Goal: Task Accomplishment & Management: Manage account settings

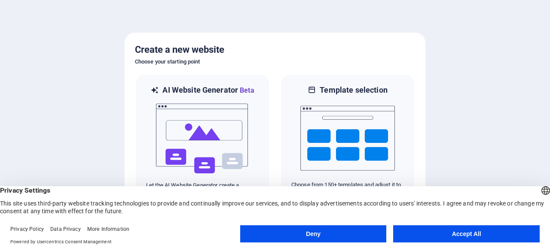
click at [467, 236] on button "Accept All" at bounding box center [466, 234] width 147 height 17
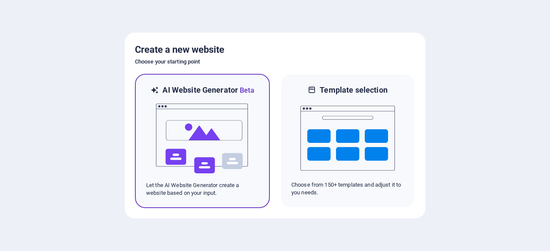
click at [206, 119] on img at bounding box center [202, 139] width 95 height 86
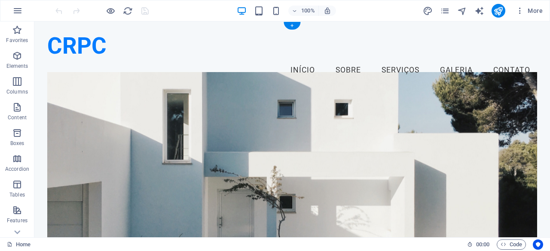
click at [280, 109] on figure at bounding box center [292, 170] width 490 height 197
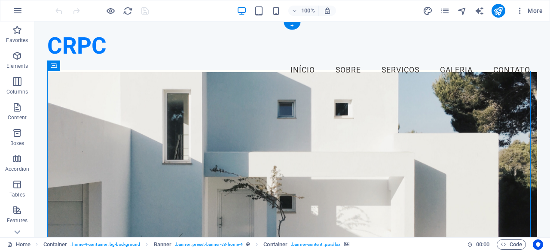
click at [63, 83] on figure at bounding box center [292, 170] width 490 height 197
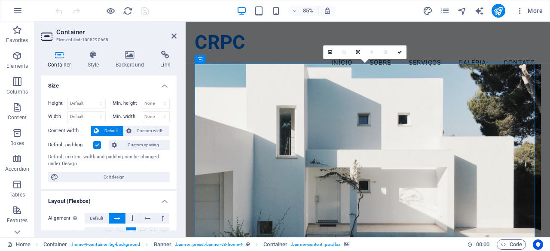
drag, startPoint x: 174, startPoint y: 102, endPoint x: 179, endPoint y: 144, distance: 41.9
click at [179, 144] on div "Container Style Background Link Size Height Default px rem % vh vw Min. height …" at bounding box center [108, 141] width 149 height 194
drag, startPoint x: 174, startPoint y: 140, endPoint x: 174, endPoint y: 166, distance: 26.7
click at [174, 166] on div "Height Default px rem % vh vw Min. height None px rem % vh vw Width Default px …" at bounding box center [108, 140] width 135 height 98
click at [125, 58] on icon at bounding box center [130, 55] width 42 height 9
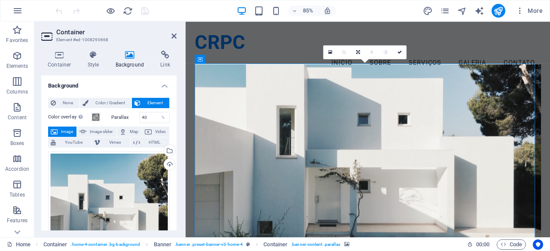
drag, startPoint x: 174, startPoint y: 98, endPoint x: 173, endPoint y: 141, distance: 43.9
click at [134, 193] on div "Drag files here, click to choose files or select files from Files or our free s…" at bounding box center [109, 213] width 122 height 122
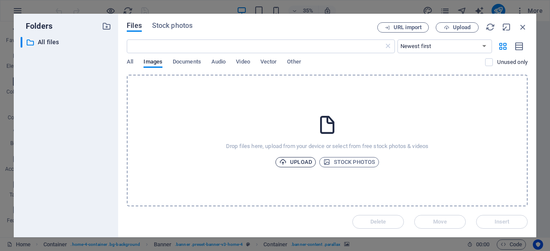
click at [306, 162] on span "Upload" at bounding box center [295, 162] width 33 height 10
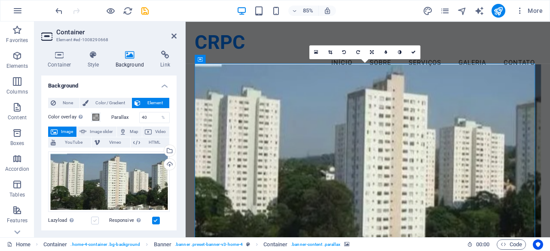
click at [93, 220] on label at bounding box center [95, 221] width 8 height 8
click at [0, 0] on input "Lazyload Loading images after the page loads improves page speed." at bounding box center [0, 0] width 0 height 0
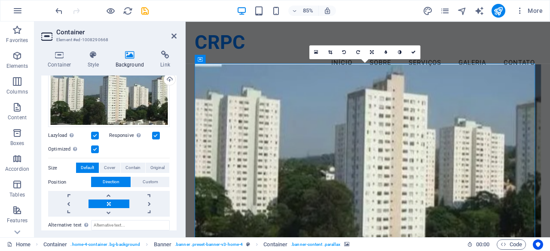
scroll to position [90, 0]
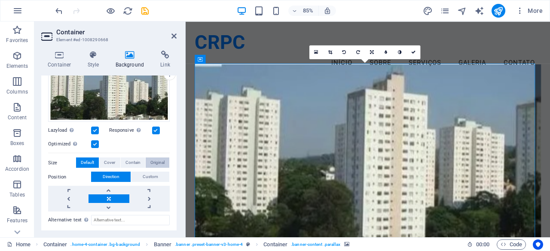
click at [158, 165] on span "Original" at bounding box center [157, 163] width 14 height 10
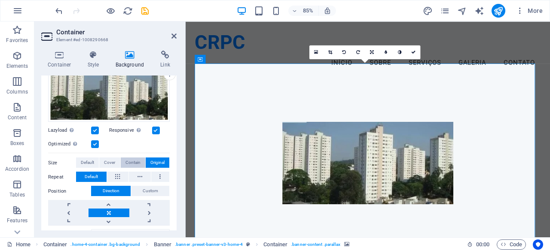
click at [132, 164] on span "Contain" at bounding box center [132, 163] width 15 height 10
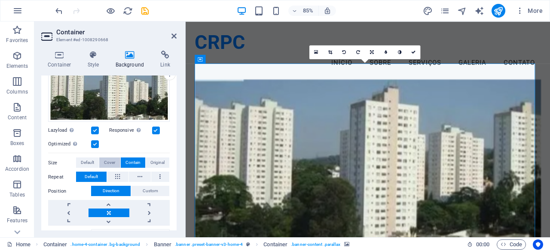
click at [112, 163] on span "Cover" at bounding box center [109, 163] width 11 height 10
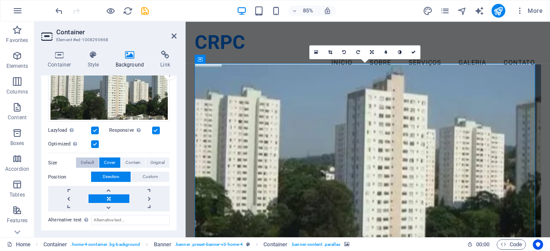
click at [92, 162] on span "Default" at bounding box center [87, 163] width 13 height 10
click at [107, 162] on span "Cover" at bounding box center [109, 163] width 11 height 10
click at [89, 160] on span "Default" at bounding box center [87, 163] width 13 height 10
click at [152, 176] on span "Custom" at bounding box center [150, 177] width 15 height 10
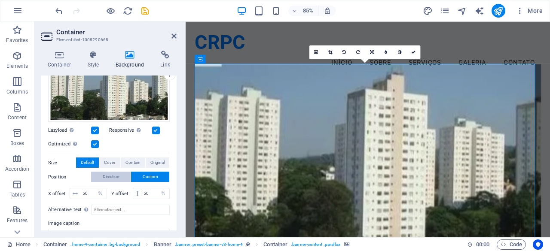
click at [123, 176] on button "Direction" at bounding box center [111, 177] width 40 height 10
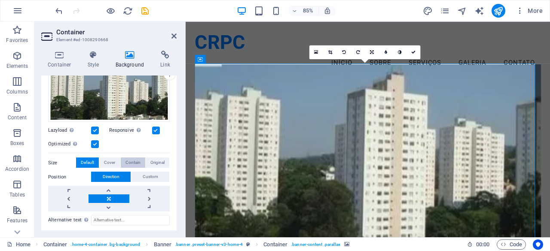
click at [130, 164] on span "Contain" at bounding box center [132, 163] width 15 height 10
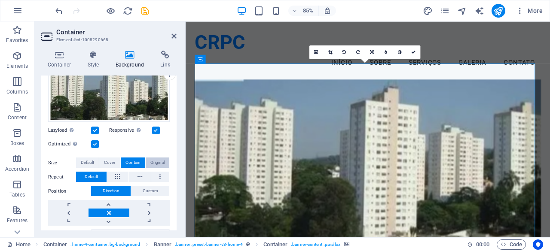
click at [161, 164] on span "Original" at bounding box center [157, 163] width 14 height 10
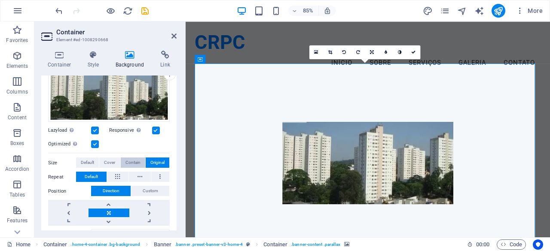
click at [134, 158] on span "Contain" at bounding box center [132, 163] width 15 height 10
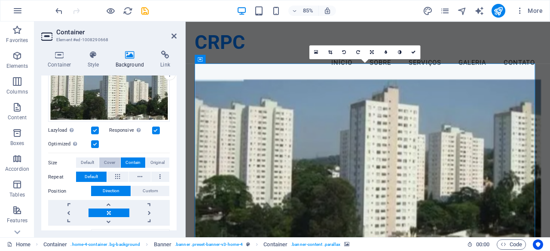
click at [111, 159] on span "Cover" at bounding box center [109, 163] width 11 height 10
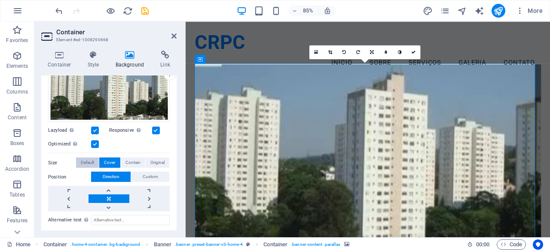
click at [92, 162] on span "Default" at bounding box center [87, 163] width 13 height 10
click at [127, 161] on span "Contain" at bounding box center [132, 163] width 15 height 10
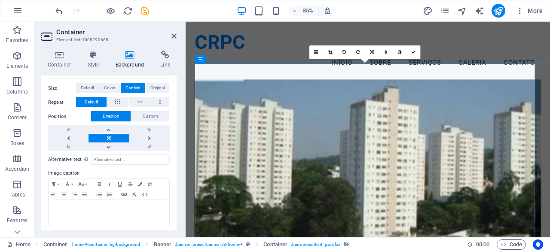
scroll to position [166, 0]
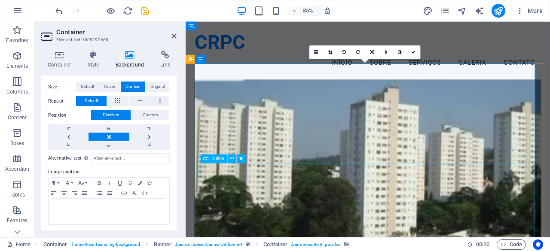
click at [60, 58] on icon at bounding box center [59, 55] width 37 height 9
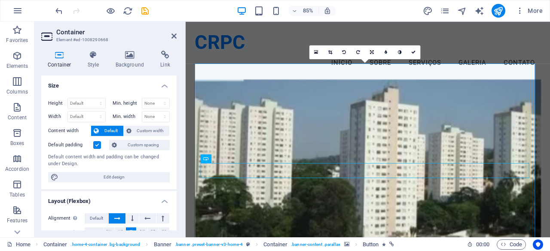
drag, startPoint x: 177, startPoint y: 97, endPoint x: 180, endPoint y: 130, distance: 33.2
click at [180, 130] on div "Container Style Background Link Size Height Default px rem % vh vw Min. height …" at bounding box center [108, 141] width 149 height 194
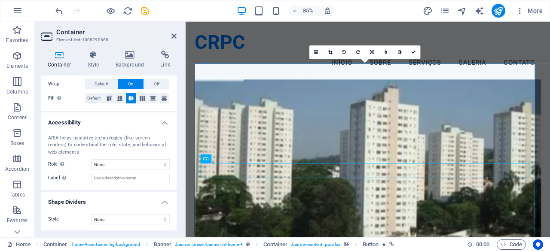
scroll to position [0, 0]
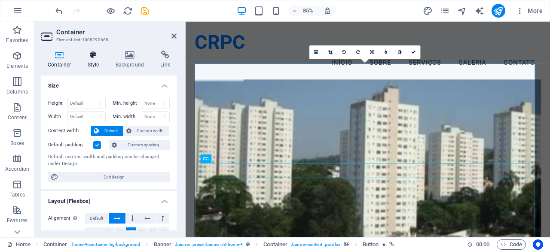
click at [91, 57] on icon at bounding box center [93, 55] width 24 height 9
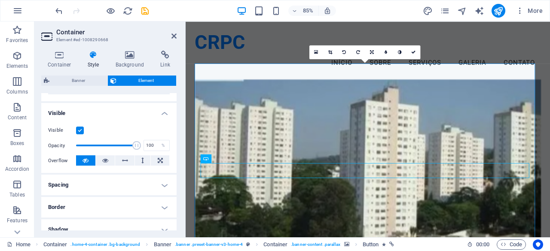
scroll to position [86, 0]
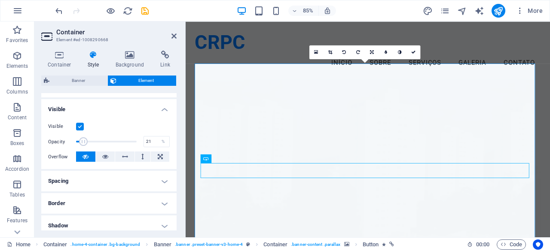
drag, startPoint x: 135, startPoint y: 144, endPoint x: 88, endPoint y: 140, distance: 46.6
click at [88, 140] on span at bounding box center [83, 142] width 9 height 9
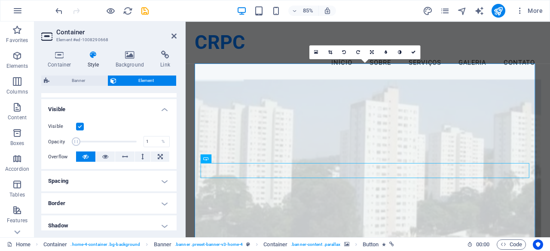
drag, startPoint x: 88, startPoint y: 141, endPoint x: 69, endPoint y: 141, distance: 18.9
click at [69, 141] on div "Opacity 1 %" at bounding box center [109, 141] width 122 height 13
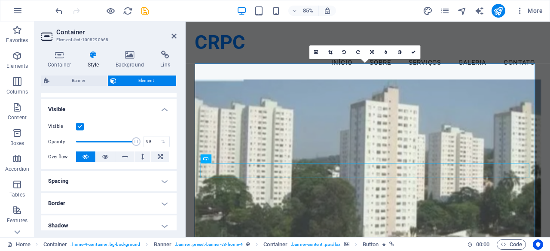
type input "100"
drag, startPoint x: 76, startPoint y: 141, endPoint x: 155, endPoint y: 143, distance: 79.1
click at [155, 143] on div "Opacity 100 %" at bounding box center [109, 141] width 122 height 13
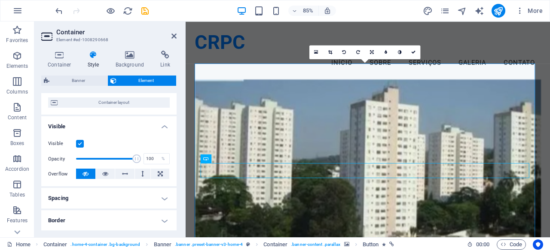
scroll to position [67, 0]
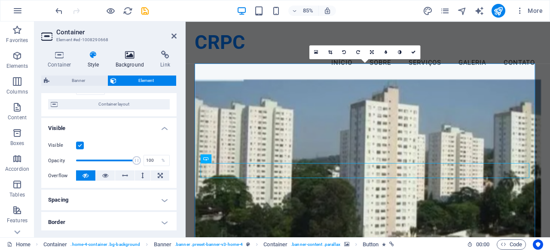
click at [125, 55] on icon at bounding box center [130, 55] width 42 height 9
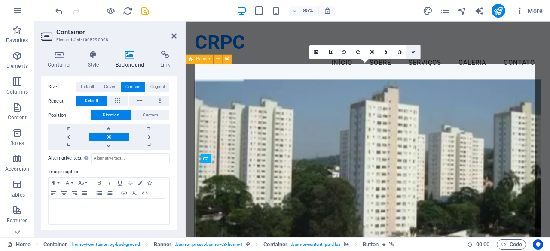
click at [414, 53] on icon at bounding box center [413, 52] width 4 height 4
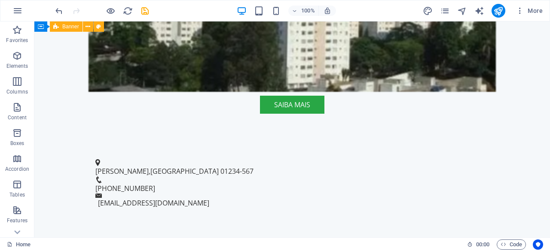
scroll to position [268, 0]
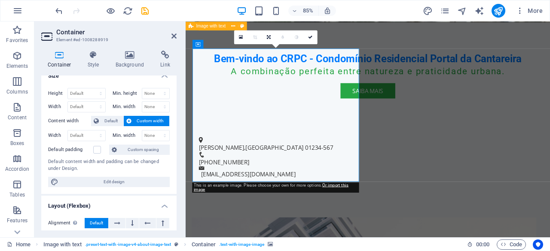
scroll to position [7, 0]
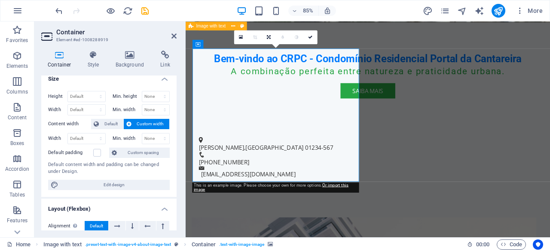
drag, startPoint x: 176, startPoint y: 104, endPoint x: 6, endPoint y: 100, distance: 169.8
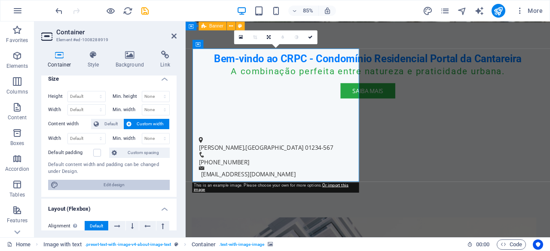
click at [102, 184] on span "Edit design" at bounding box center [114, 185] width 106 height 10
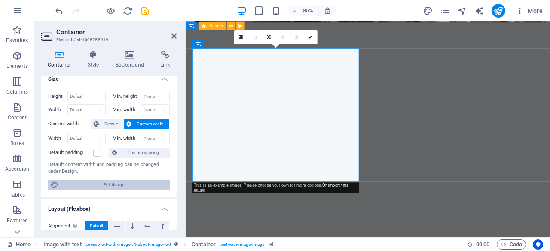
select select "rem"
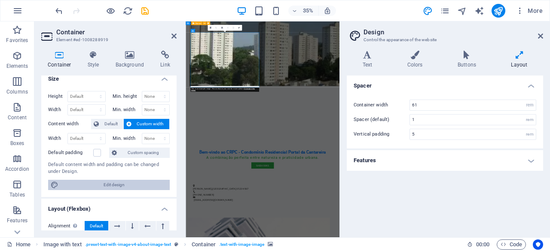
scroll to position [609, 0]
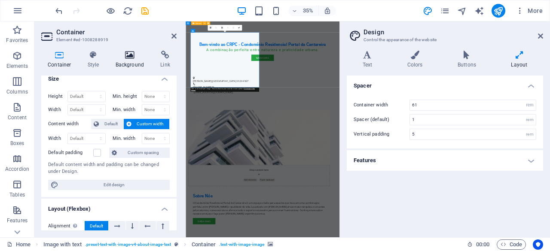
click at [131, 56] on icon at bounding box center [130, 55] width 42 height 9
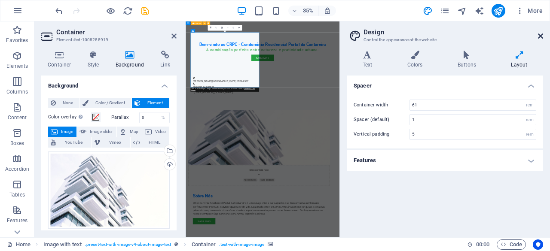
click at [541, 37] on icon at bounding box center [540, 36] width 5 height 7
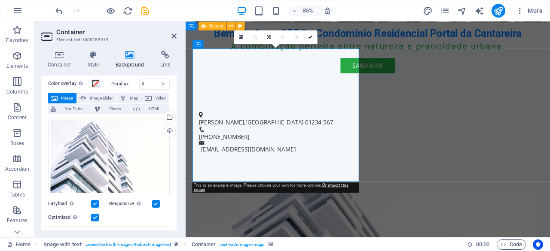
scroll to position [36, 0]
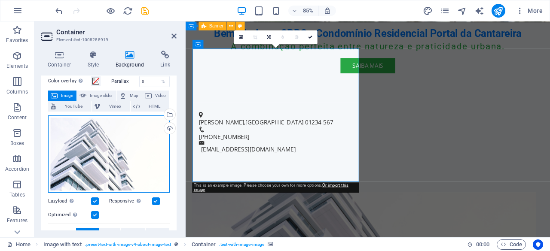
click at [94, 150] on div "Drag files here, click to choose files or select files from Files or our free s…" at bounding box center [109, 155] width 122 height 78
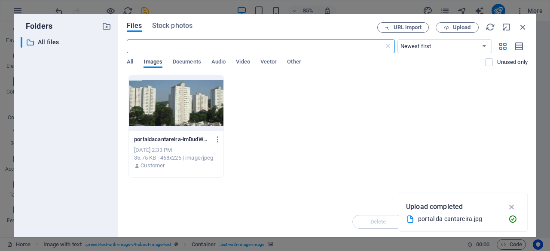
scroll to position [609, 0]
click at [190, 114] on div at bounding box center [176, 103] width 95 height 56
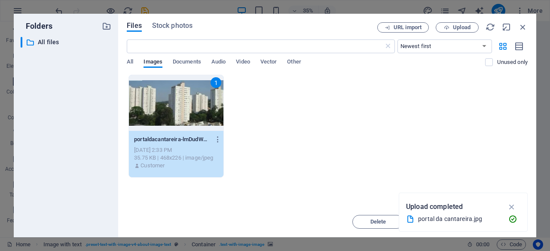
click at [449, 215] on div "portal da cantareira.jpg" at bounding box center [459, 219] width 83 height 10
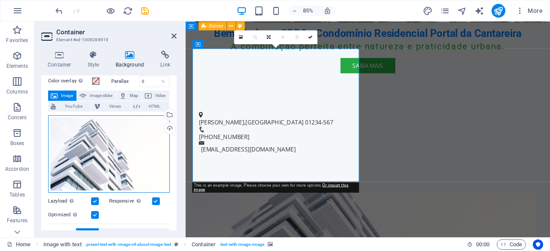
click at [86, 136] on div "Drag files here, click to choose files or select files from Files or our free s…" at bounding box center [109, 155] width 122 height 78
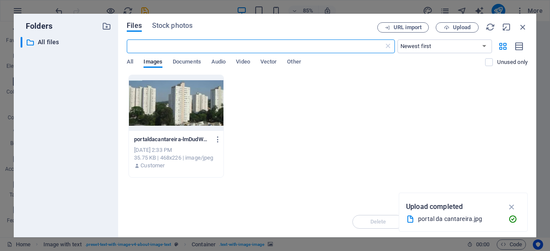
scroll to position [609, 0]
click at [514, 208] on icon "button" at bounding box center [512, 206] width 10 height 9
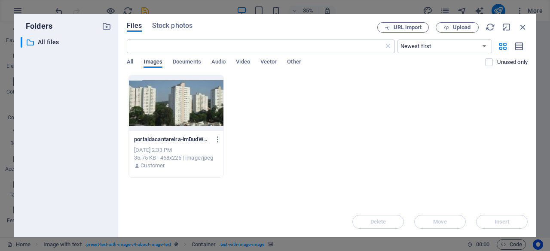
click at [206, 112] on div at bounding box center [176, 103] width 95 height 56
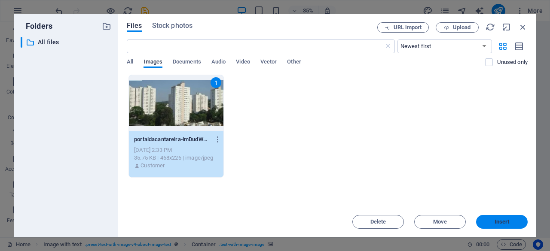
click at [506, 224] on span "Insert" at bounding box center [502, 222] width 15 height 5
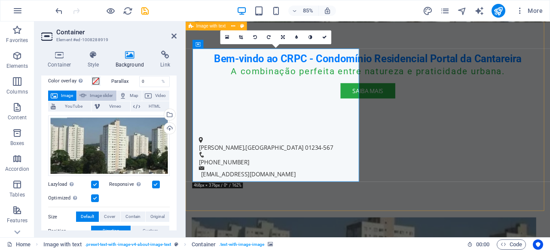
click at [95, 94] on span "Image slider" at bounding box center [101, 96] width 24 height 10
select select "ms"
select select "s"
select select "progressive"
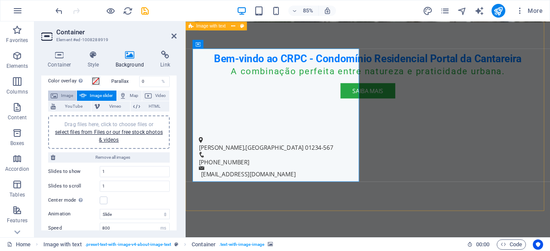
click at [70, 93] on span "Image" at bounding box center [67, 96] width 14 height 10
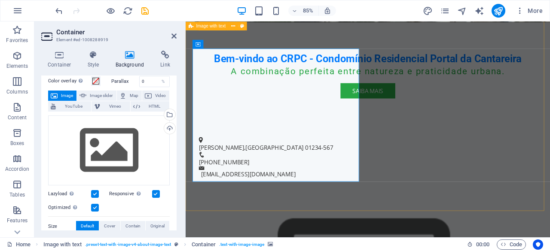
scroll to position [0, 0]
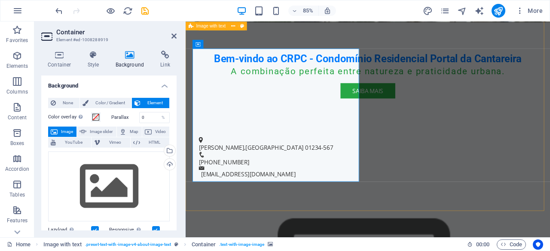
click at [66, 132] on span "Image" at bounding box center [67, 132] width 14 height 10
click at [66, 105] on span "None" at bounding box center [67, 103] width 18 height 10
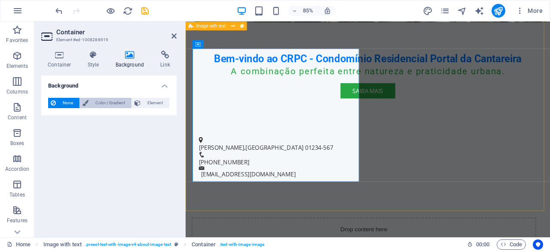
click at [99, 103] on span "Color / Gradient" at bounding box center [110, 103] width 38 height 10
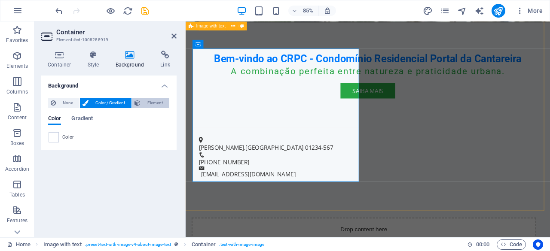
click at [154, 104] on span "Element" at bounding box center [155, 103] width 24 height 10
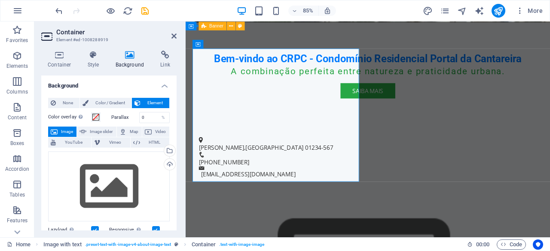
drag, startPoint x: 177, startPoint y: 111, endPoint x: 177, endPoint y: 135, distance: 23.6
click at [177, 135] on div "Container Style Background Link Size Height Default px rem % vh vw Min. height …" at bounding box center [108, 141] width 149 height 194
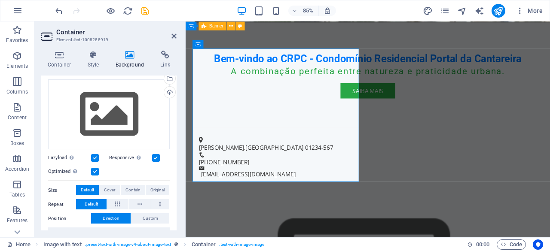
scroll to position [69, 0]
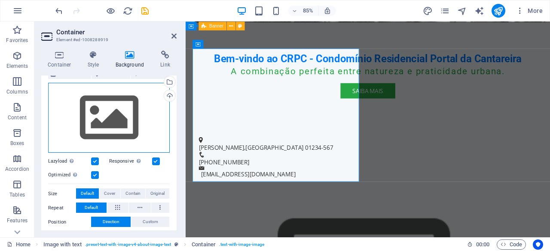
click at [107, 114] on div "Drag files here, click to choose files or select files from Files or our free s…" at bounding box center [109, 118] width 122 height 70
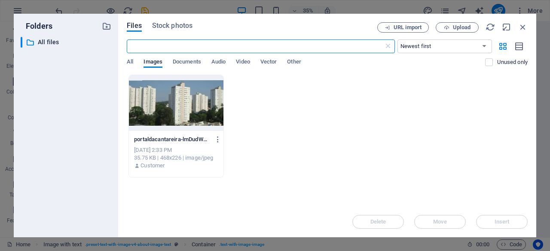
scroll to position [609, 0]
click at [138, 110] on div at bounding box center [176, 103] width 95 height 56
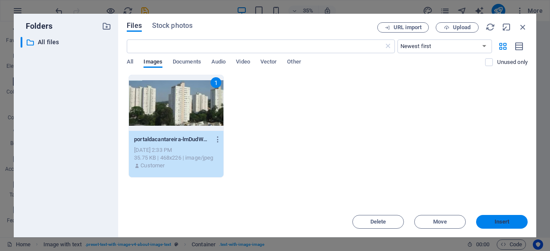
click at [516, 222] on span "Insert" at bounding box center [502, 222] width 45 height 5
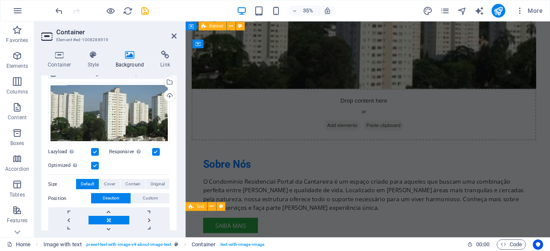
scroll to position [300, 0]
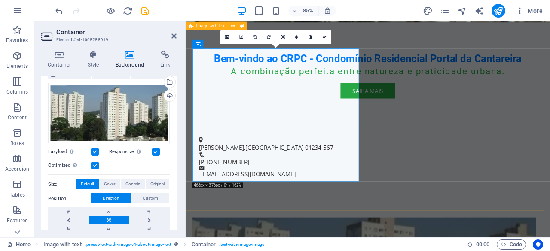
drag, startPoint x: 174, startPoint y: 132, endPoint x: 177, endPoint y: 177, distance: 46.1
click at [177, 177] on div "Container Style Background Link Size Height Default px rem % vh vw Min. height …" at bounding box center [108, 141] width 149 height 194
click at [131, 184] on span "Contain" at bounding box center [132, 184] width 15 height 10
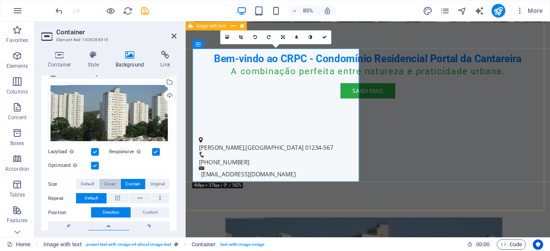
click at [109, 183] on span "Cover" at bounding box center [109, 184] width 11 height 10
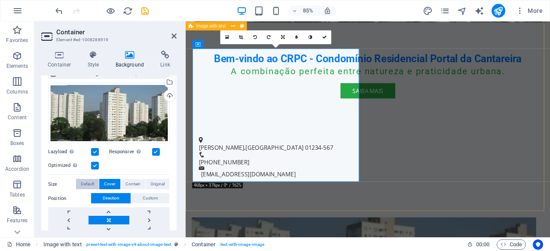
click at [94, 183] on span "Default" at bounding box center [87, 184] width 13 height 10
click at [103, 181] on button "Cover" at bounding box center [109, 184] width 21 height 10
click at [125, 184] on span "Contain" at bounding box center [132, 184] width 15 height 10
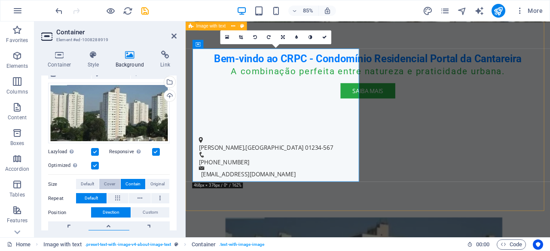
click at [104, 185] on span "Cover" at bounding box center [109, 184] width 11 height 10
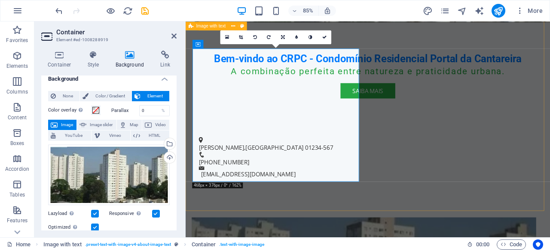
scroll to position [0, 0]
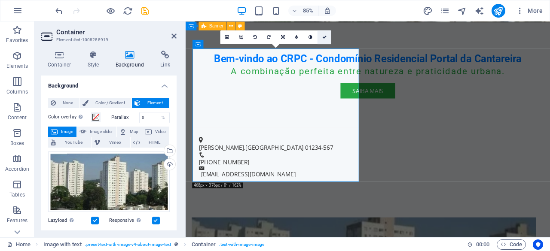
click at [324, 36] on icon at bounding box center [324, 37] width 4 height 4
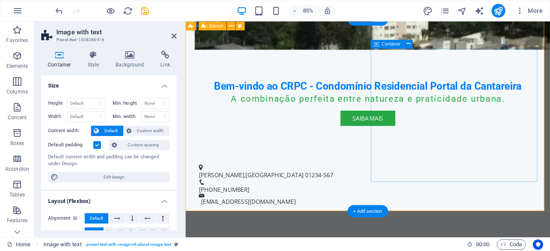
scroll to position [300, 0]
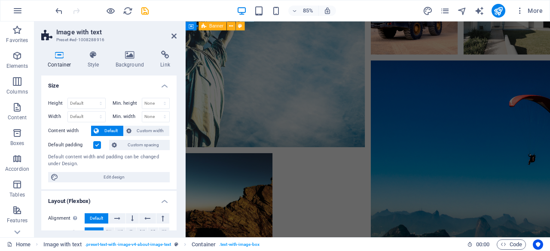
scroll to position [1115, 0]
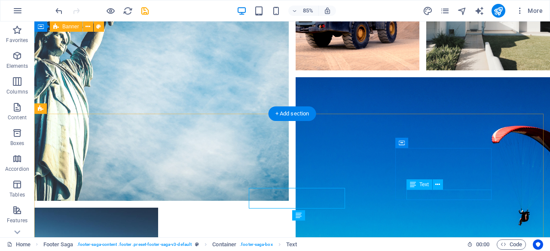
scroll to position [1148, 0]
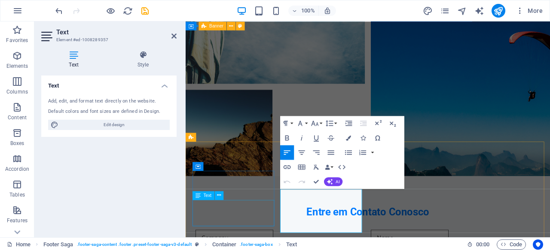
scroll to position [1115, 0]
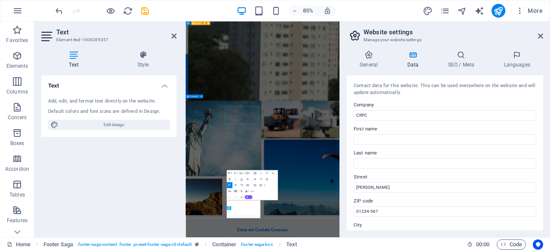
scroll to position [1069, 0]
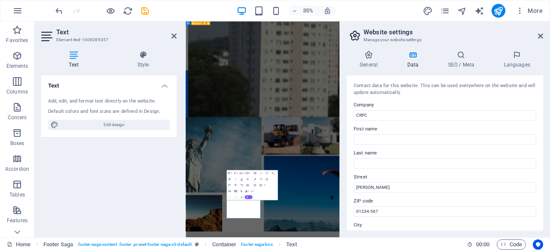
drag, startPoint x: 544, startPoint y: 87, endPoint x: 543, endPoint y: 112, distance: 24.5
click at [543, 112] on div "General Data SEO / Meta Languages Website name portaldacantareira.com.br Logo D…" at bounding box center [445, 141] width 210 height 194
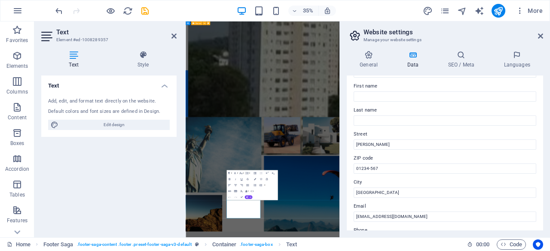
scroll to position [39, 0]
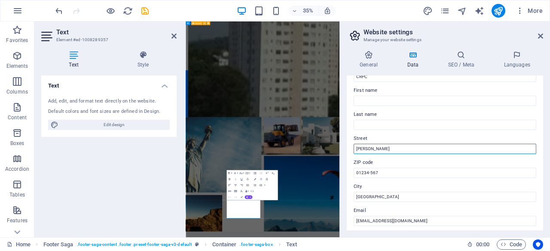
click at [401, 151] on input "Rua Josefina Arnono" at bounding box center [445, 149] width 183 height 10
type input "Rua Josefina Arnone"
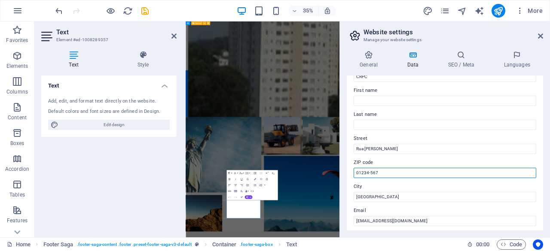
click at [404, 174] on input "01234-567" at bounding box center [445, 173] width 183 height 10
type input "0"
type input "02374050"
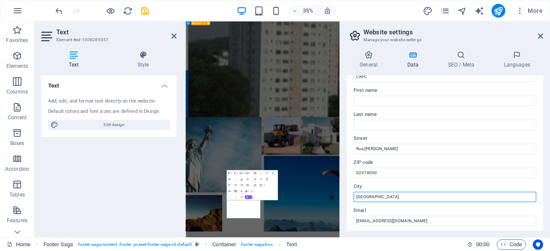
click at [398, 200] on input "São Paulo" at bounding box center [445, 197] width 183 height 10
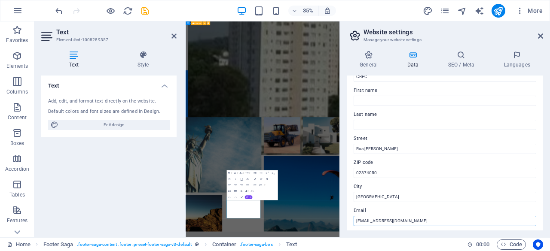
click at [411, 218] on input "contato@crpc.com.br" at bounding box center [445, 221] width 183 height 10
type input "c"
type input "contato@portaldacantereira.com.br"
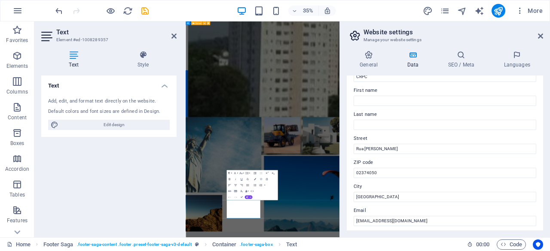
click at [432, 236] on div "General Data SEO / Meta Languages Website name portaldacantareira.com.br Logo D…" at bounding box center [445, 141] width 210 height 194
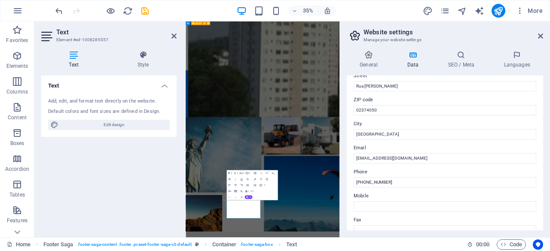
scroll to position [107, 0]
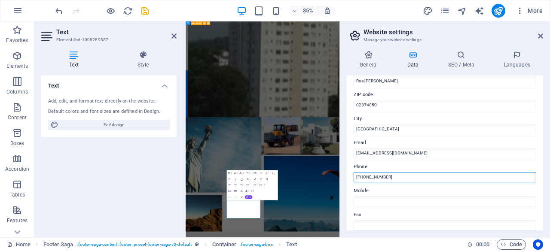
click at [395, 175] on input "(11) 1234-5678" at bounding box center [445, 177] width 183 height 10
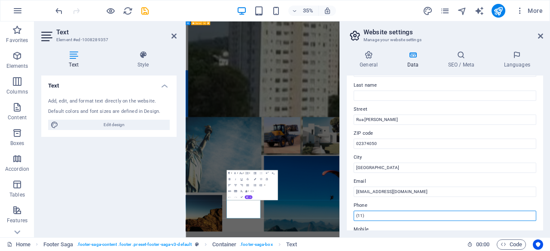
scroll to position [70, 0]
type input "(11)"
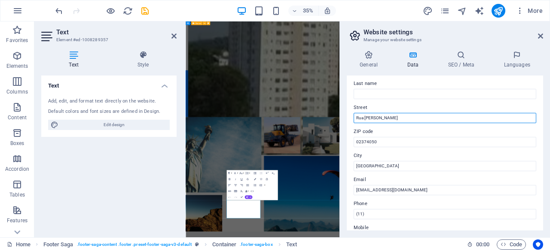
click at [439, 120] on input "Rua Josefina Arnone" at bounding box center [445, 118] width 183 height 10
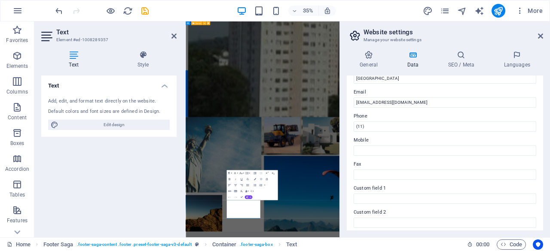
scroll to position [150, 0]
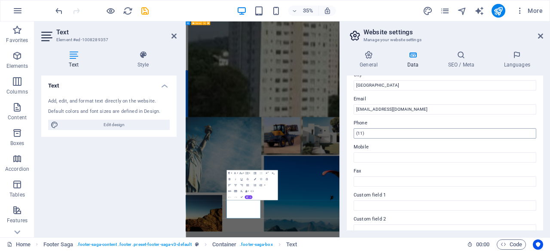
type input "Rua Josefina Arnone 115"
click at [408, 131] on input "(11)" at bounding box center [445, 134] width 183 height 10
